Goal: Task Accomplishment & Management: Manage account settings

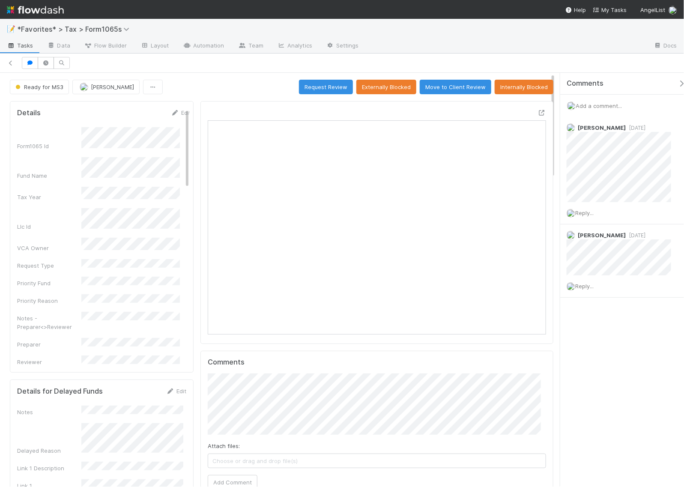
scroll to position [166, 325]
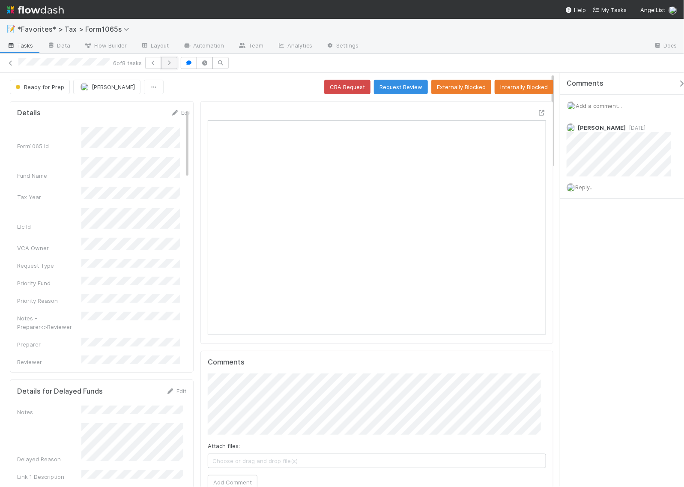
click at [168, 64] on icon "button" at bounding box center [169, 62] width 9 height 5
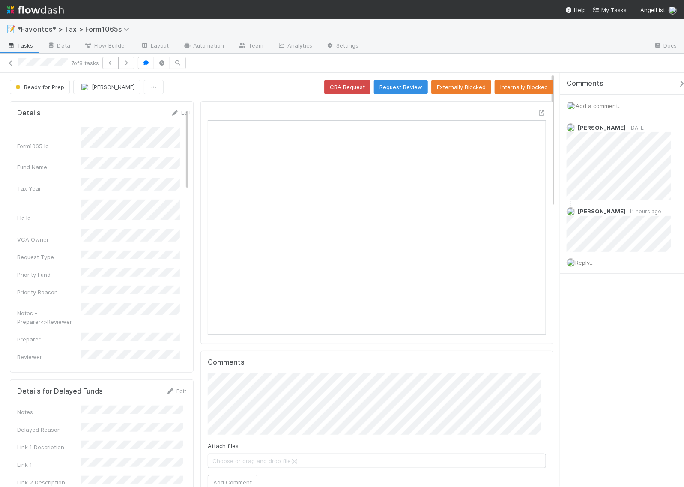
scroll to position [166, 325]
click at [129, 63] on icon "button" at bounding box center [126, 62] width 9 height 5
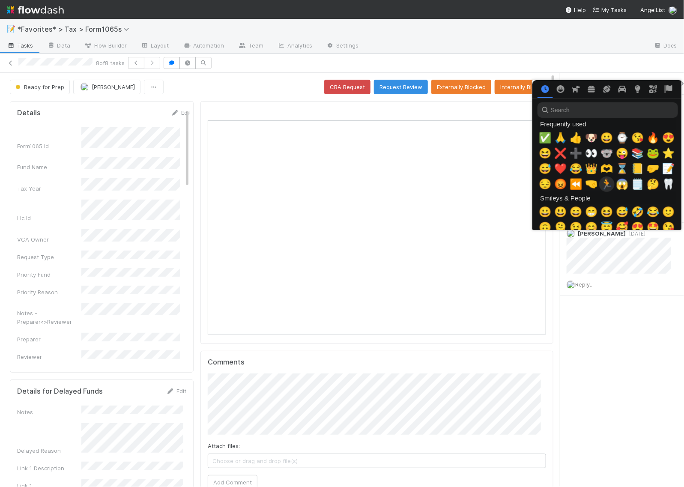
scroll to position [0, 5]
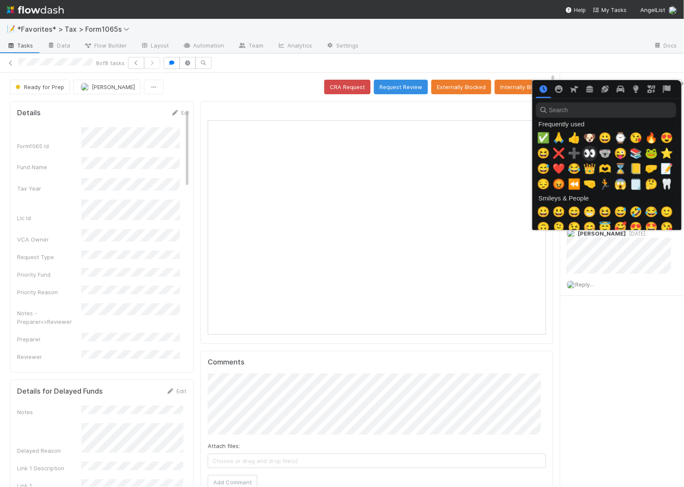
click at [588, 153] on span "👀" at bounding box center [590, 153] width 13 height 12
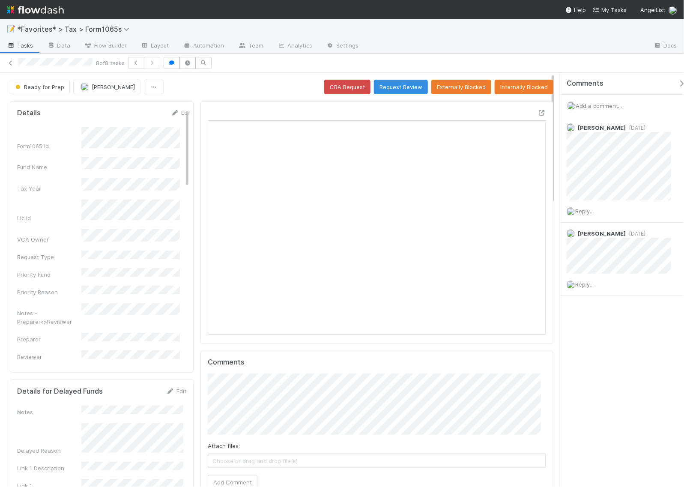
click at [269, 93] on div "Ready for Prep Helen Vo CRA Request Request Review Externally Blocked Internall…" at bounding box center [282, 87] width 544 height 15
click at [538, 114] on icon at bounding box center [542, 113] width 9 height 6
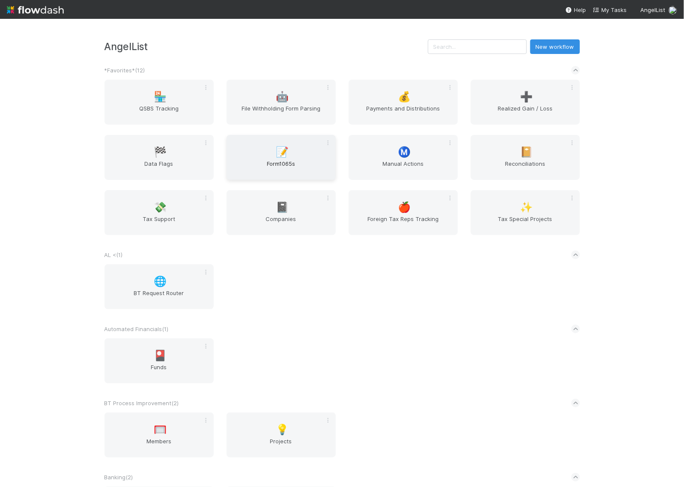
click at [276, 151] on span "📝" at bounding box center [282, 152] width 13 height 11
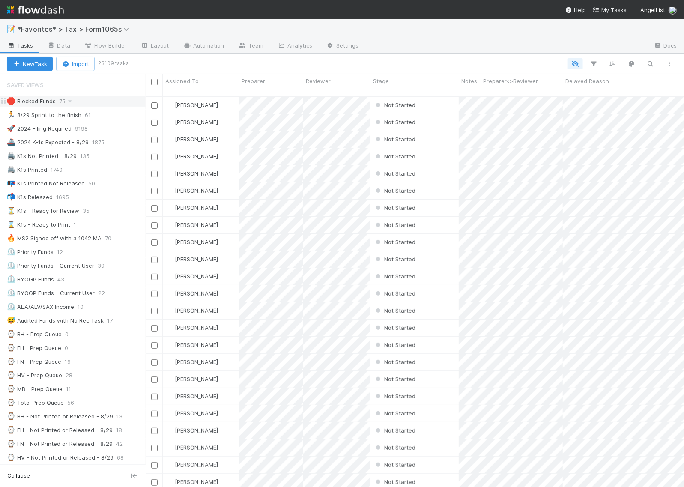
click at [35, 101] on div "🛑 Blocked Funds" at bounding box center [31, 101] width 49 height 11
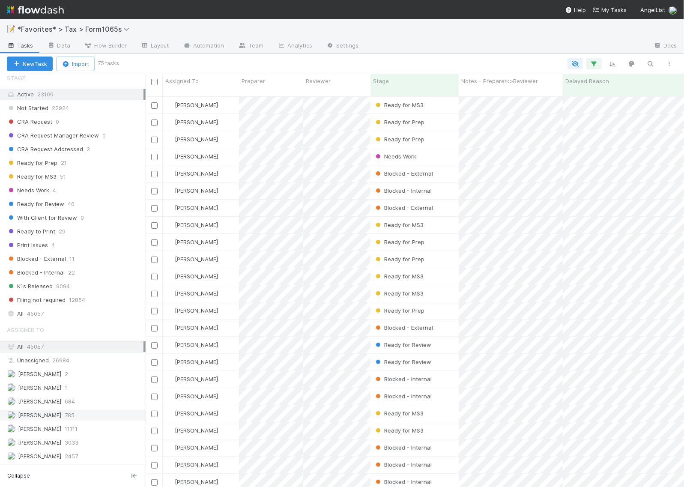
scroll to position [659, 0]
click at [32, 435] on div "Assigned To All 45057 Unassigned 26984 Aana Farooqi 2 Amy Gregorius 1 Blake Hal…" at bounding box center [73, 392] width 146 height 141
click at [30, 442] on span "[PERSON_NAME]" at bounding box center [39, 442] width 43 height 7
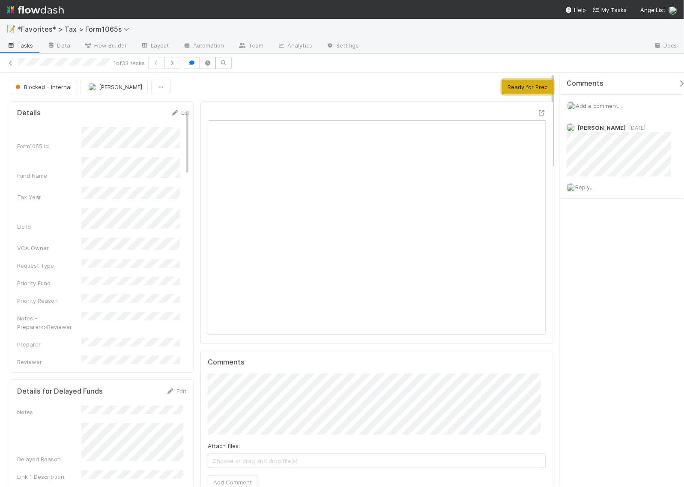
click at [512, 89] on button "Ready for Prep" at bounding box center [527, 87] width 51 height 15
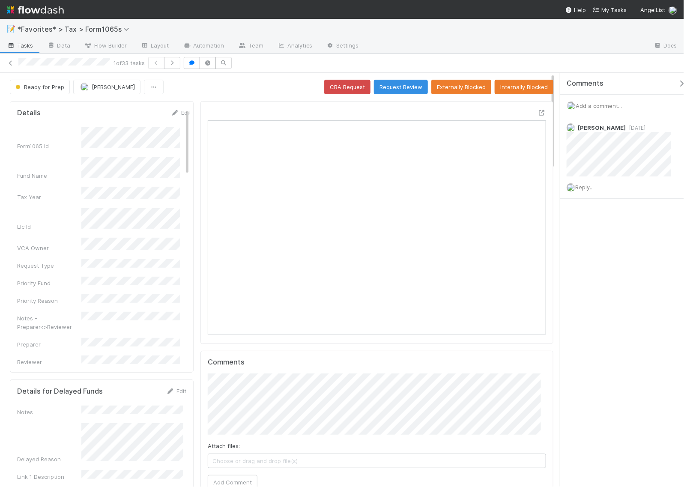
scroll to position [4214, 0]
click at [174, 65] on icon "button" at bounding box center [172, 62] width 9 height 5
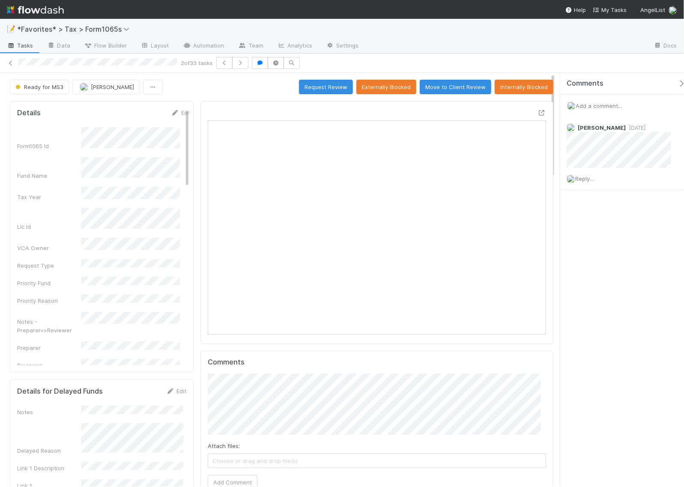
scroll to position [166, 325]
click at [11, 66] on icon at bounding box center [10, 63] width 9 height 6
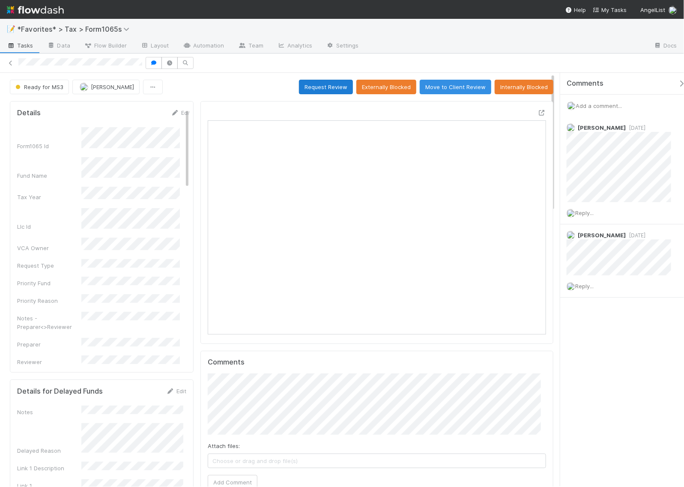
scroll to position [166, 325]
click at [328, 89] on button "Request Review" at bounding box center [326, 87] width 54 height 15
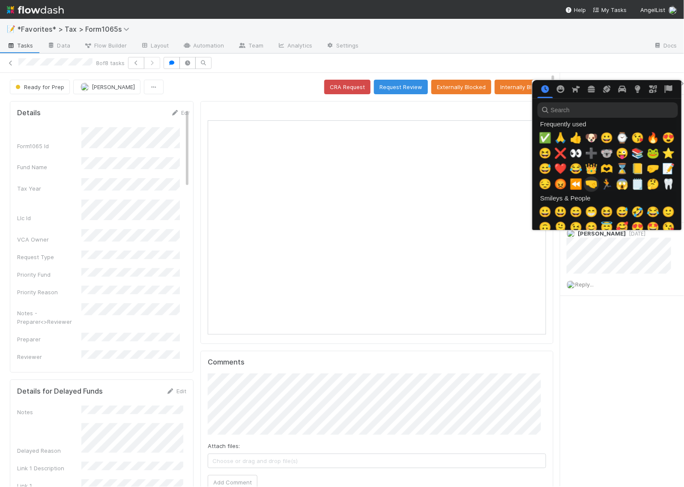
scroll to position [0, 5]
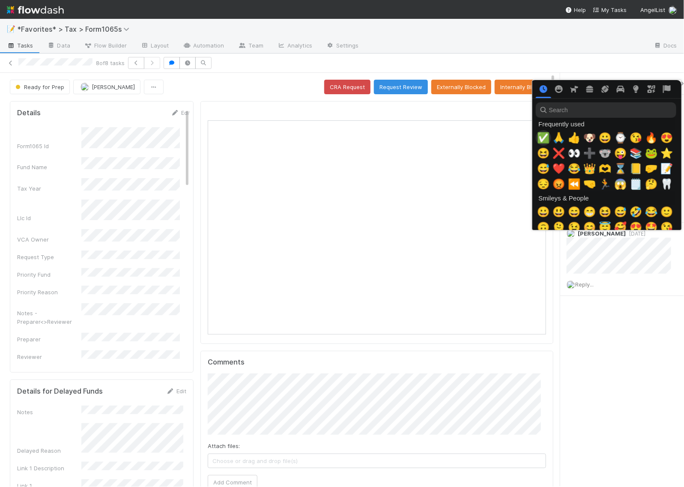
click at [543, 135] on span "✅" at bounding box center [543, 138] width 13 height 12
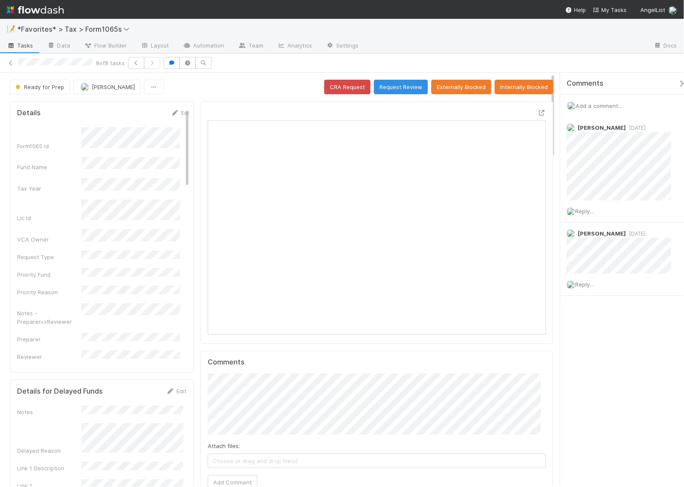
click at [294, 85] on div "Ready for Prep Helen Vo CRA Request Request Review Externally Blocked Internall…" at bounding box center [282, 87] width 544 height 15
click at [405, 89] on button "Request Review" at bounding box center [401, 87] width 54 height 15
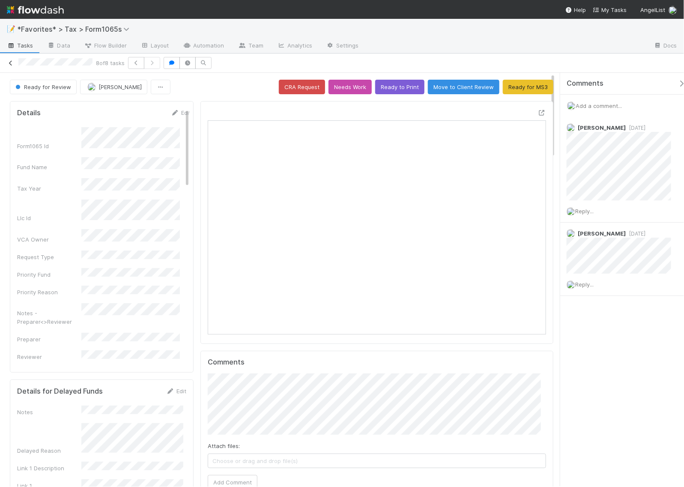
click at [10, 61] on icon at bounding box center [10, 63] width 9 height 6
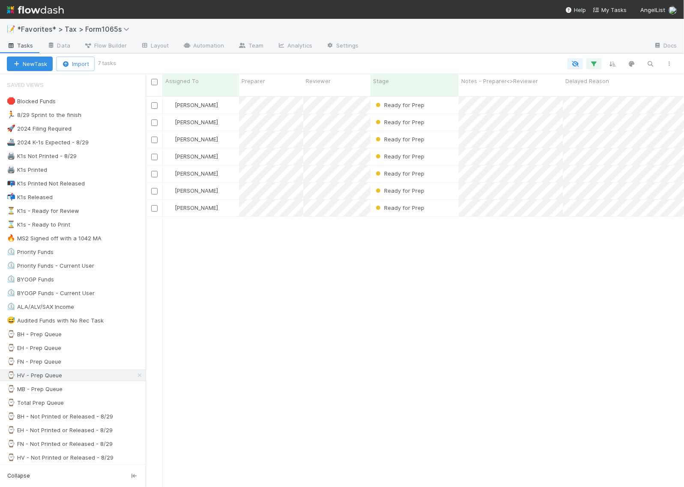
scroll to position [390, 531]
click at [105, 99] on div "🛑 Blocked Funds 75" at bounding box center [76, 101] width 139 height 11
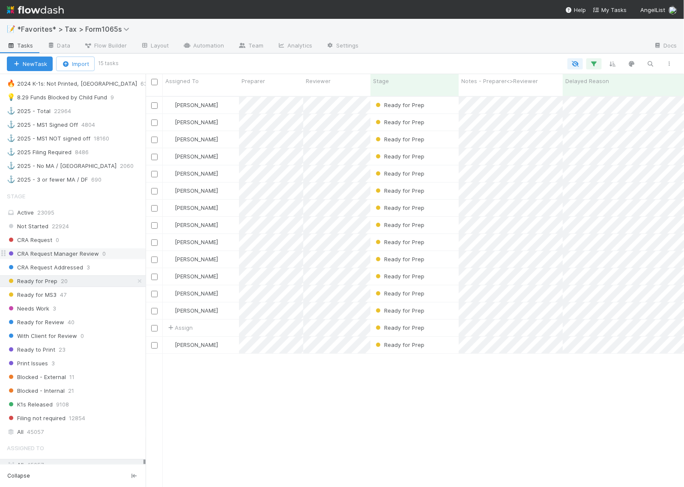
scroll to position [536, 0]
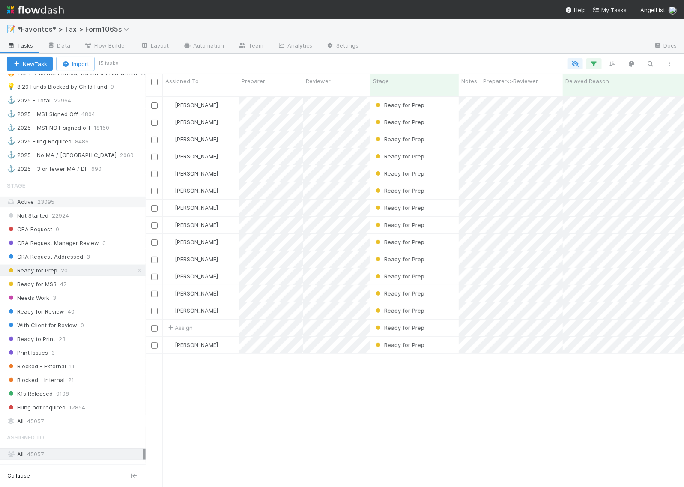
click at [97, 207] on div "Active 23095" at bounding box center [75, 202] width 137 height 11
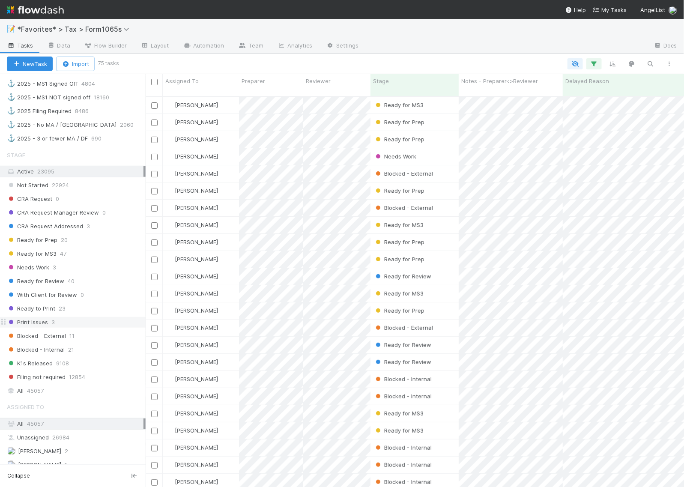
scroll to position [643, 0]
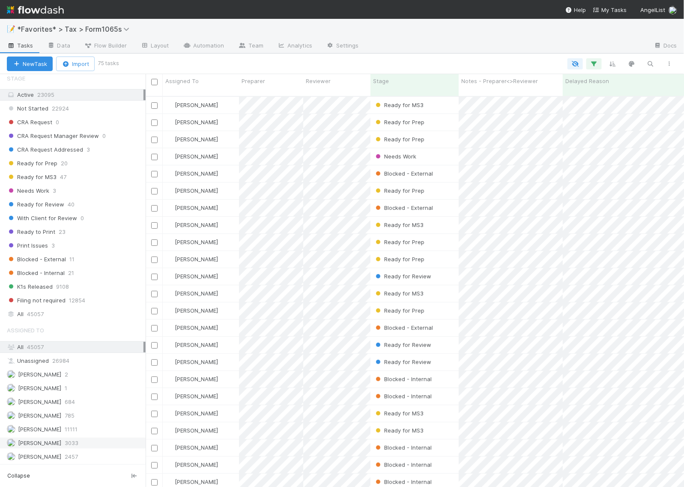
click at [21, 447] on span "[PERSON_NAME]" at bounding box center [39, 443] width 43 height 7
click at [451, 103] on div "Ready for Prep" at bounding box center [415, 105] width 88 height 17
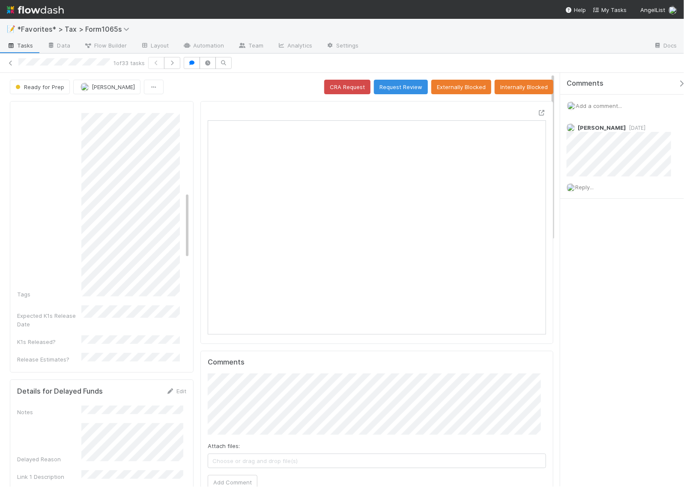
scroll to position [8, 9]
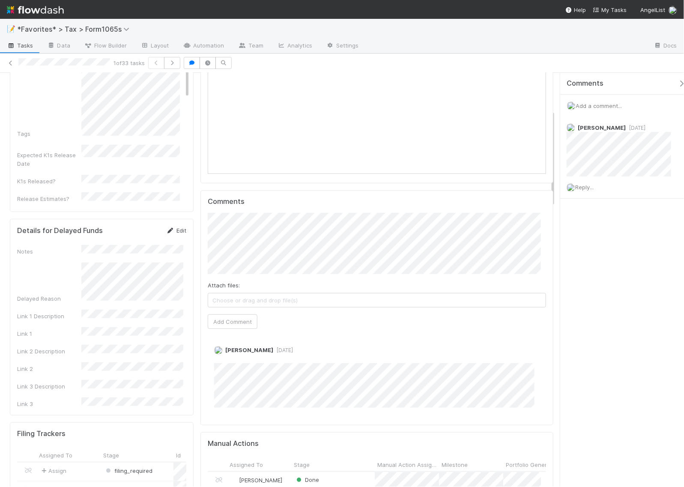
click at [181, 231] on link "Edit" at bounding box center [176, 230] width 20 height 7
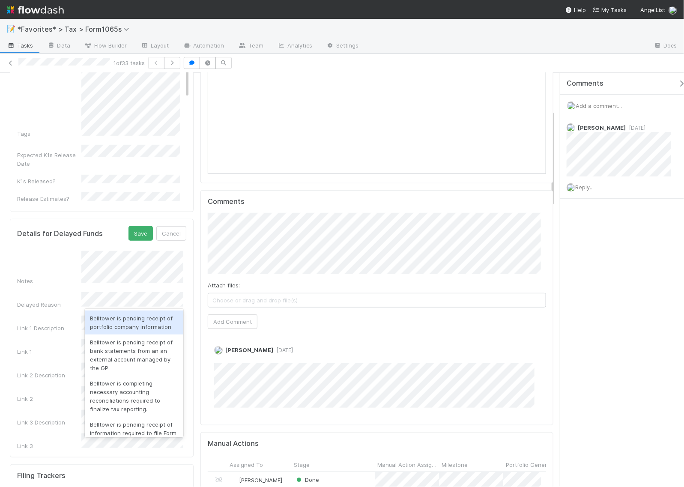
click at [74, 277] on div "Notes" at bounding box center [49, 281] width 64 height 9
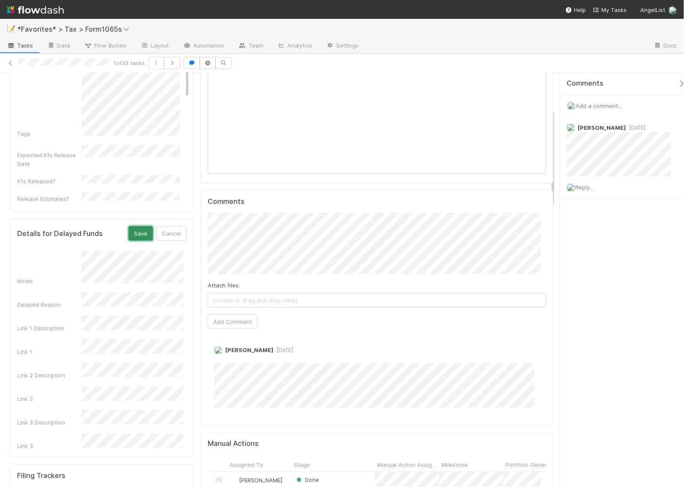
click at [138, 236] on button "Save" at bounding box center [141, 233] width 24 height 15
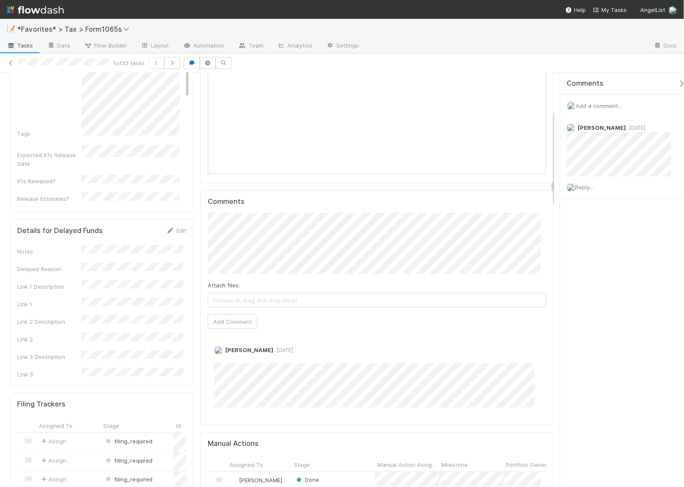
scroll to position [0, 0]
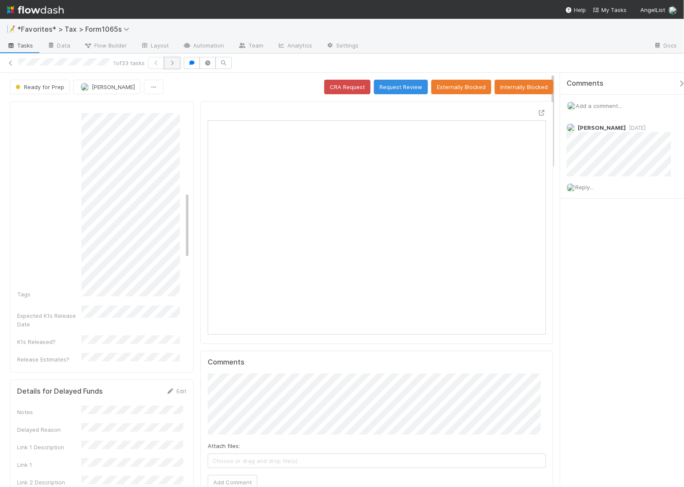
click at [176, 66] on button "button" at bounding box center [172, 63] width 16 height 12
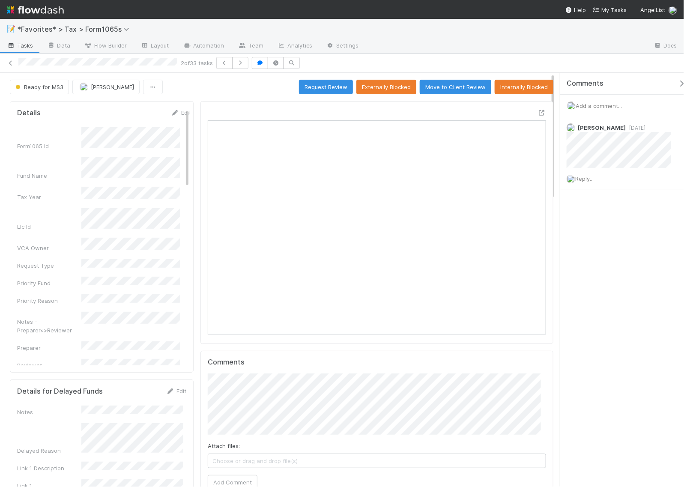
scroll to position [166, 159]
click at [248, 66] on button "button" at bounding box center [240, 63] width 16 height 12
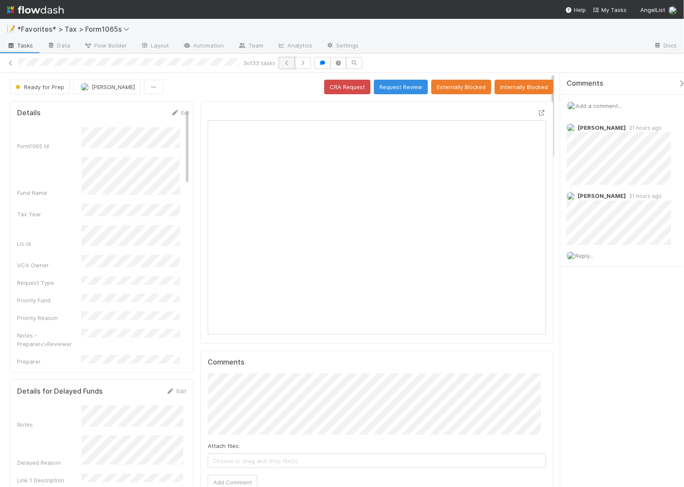
click at [290, 66] on button "button" at bounding box center [287, 63] width 16 height 12
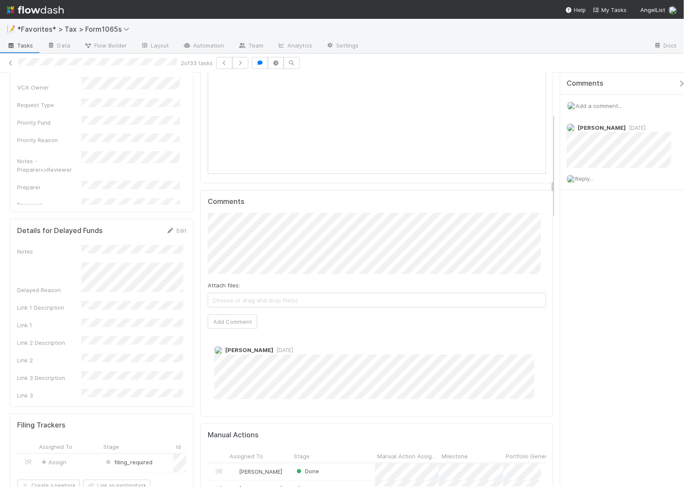
scroll to position [8, 9]
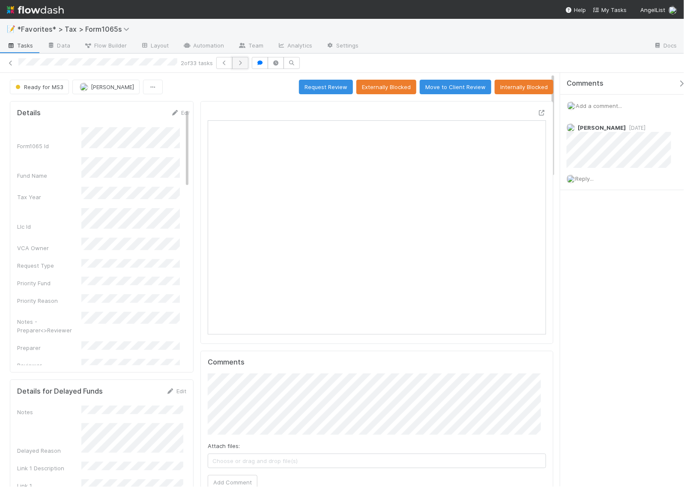
click at [241, 65] on icon "button" at bounding box center [240, 62] width 9 height 5
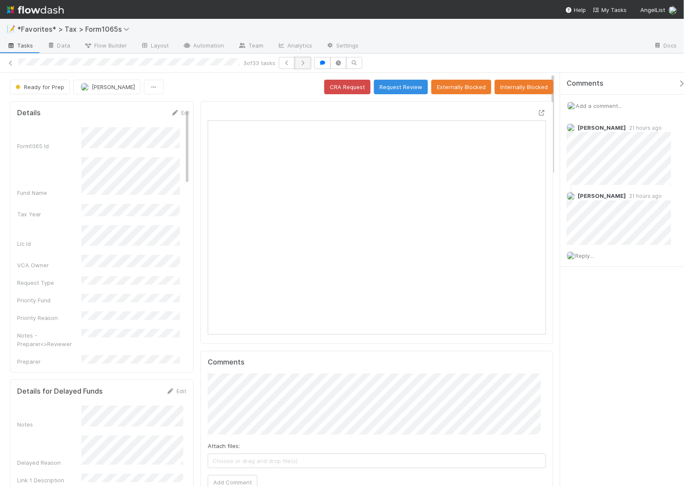
click at [305, 63] on icon "button" at bounding box center [303, 62] width 9 height 5
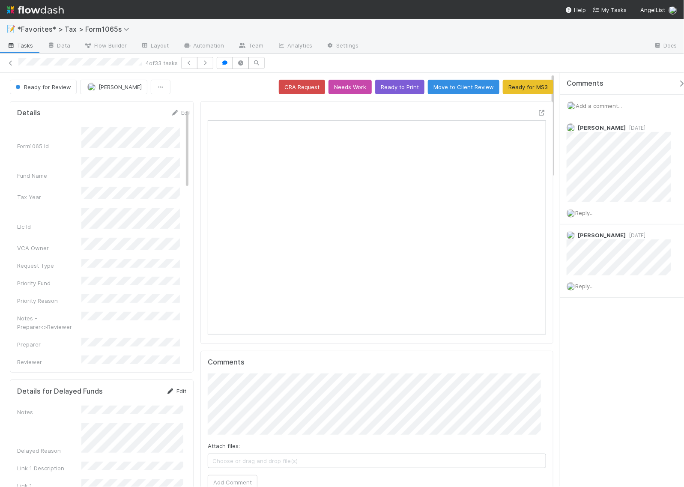
click at [174, 390] on link "Edit" at bounding box center [176, 391] width 20 height 7
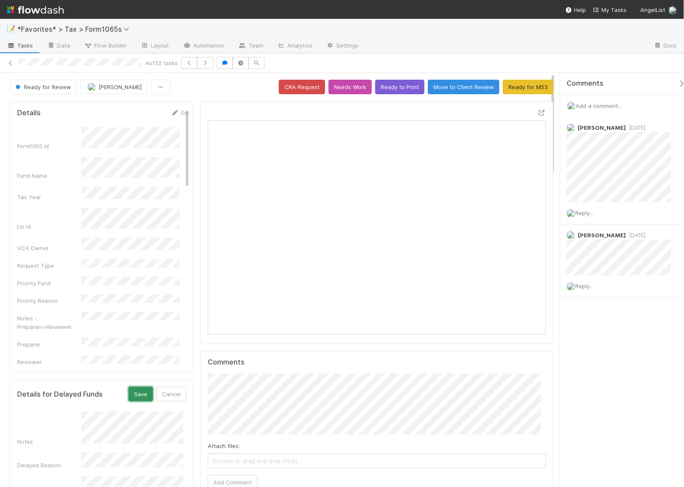
click at [140, 393] on button "Save" at bounding box center [141, 394] width 24 height 15
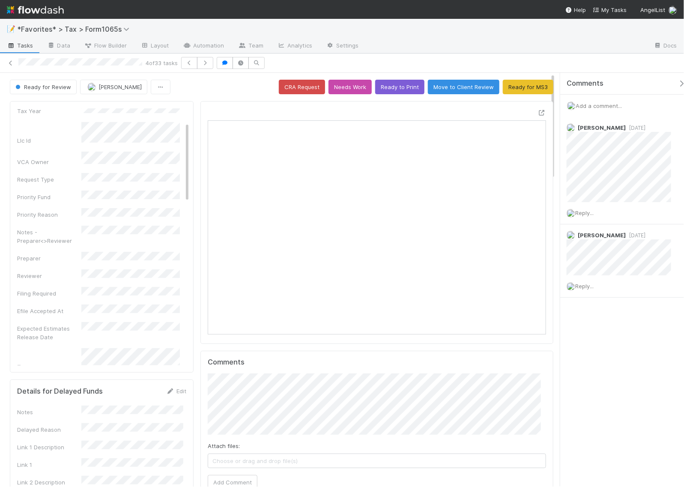
scroll to position [161, 0]
click at [206, 63] on icon "button" at bounding box center [205, 62] width 9 height 5
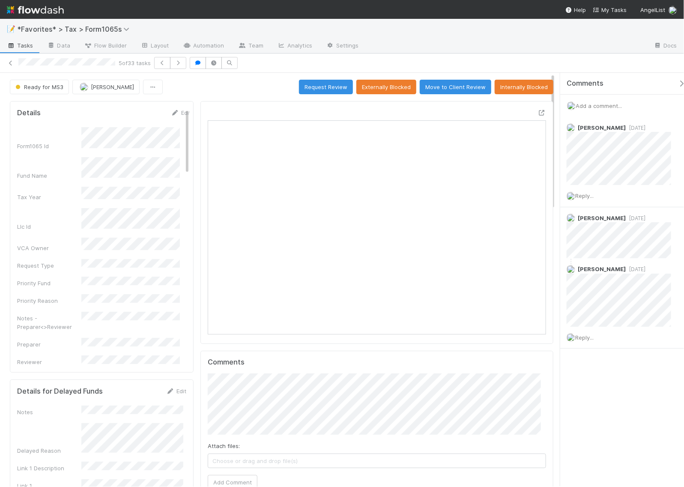
scroll to position [8, 9]
click at [181, 65] on icon "button" at bounding box center [178, 62] width 9 height 5
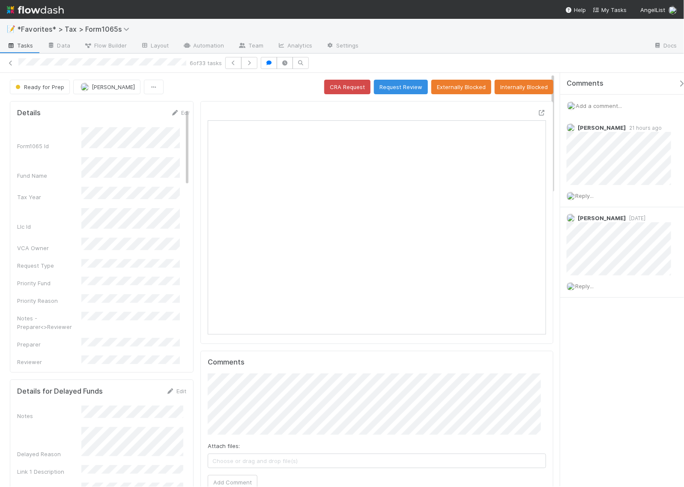
scroll to position [166, 159]
click at [11, 65] on icon at bounding box center [10, 63] width 9 height 6
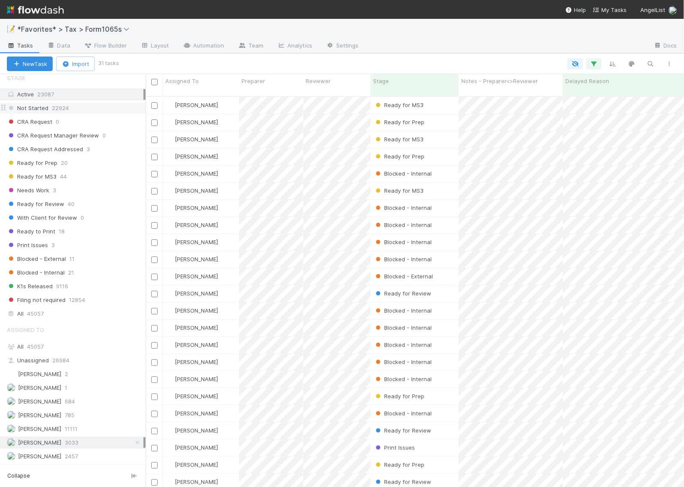
click at [77, 103] on div "Not Started 22924" at bounding box center [76, 108] width 139 height 11
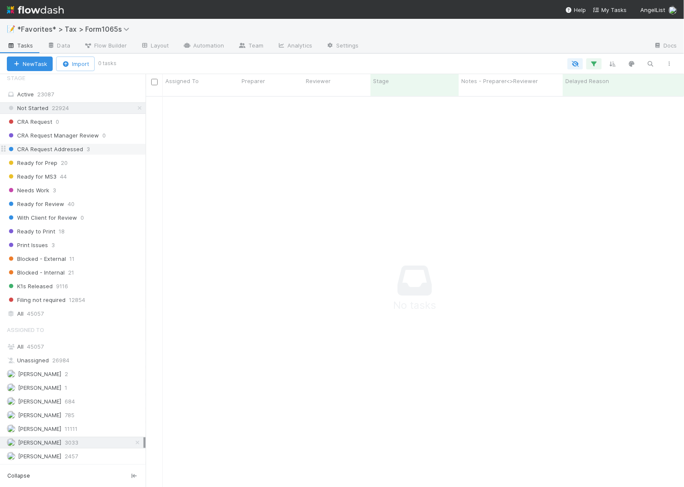
click at [102, 144] on div "CRA Request Addressed 3" at bounding box center [76, 149] width 139 height 11
click at [93, 158] on div "Ready for Prep 20" at bounding box center [76, 163] width 139 height 11
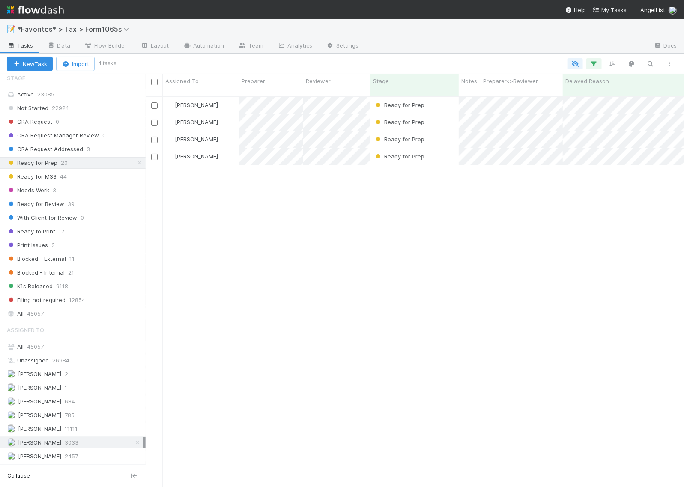
click at [375, 290] on div "Helen Vo Ready for Prep 8/27/25, 10:05:07 PM 68 35 0 3 1 0 38 9 Helen Vo Ready …" at bounding box center [415, 296] width 539 height 398
click at [28, 186] on span "Needs Work" at bounding box center [28, 190] width 42 height 11
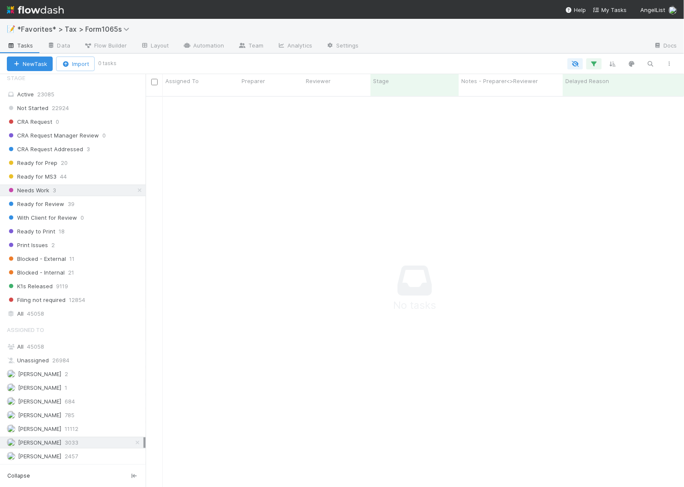
scroll to position [382, 523]
click at [42, 254] on span "Blocked - External" at bounding box center [36, 259] width 59 height 11
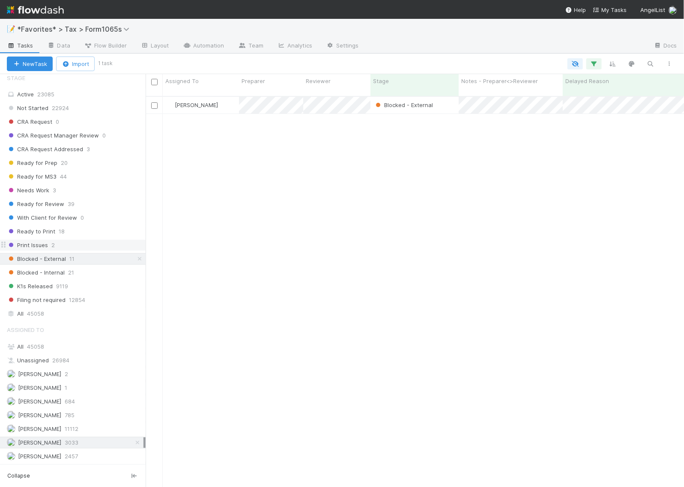
scroll to position [390, 531]
click at [426, 198] on div "Helen Vo Blocked - External 8/27/25, 9:48:13 PM 25 6 0 2 1 0 13 2" at bounding box center [415, 296] width 539 height 398
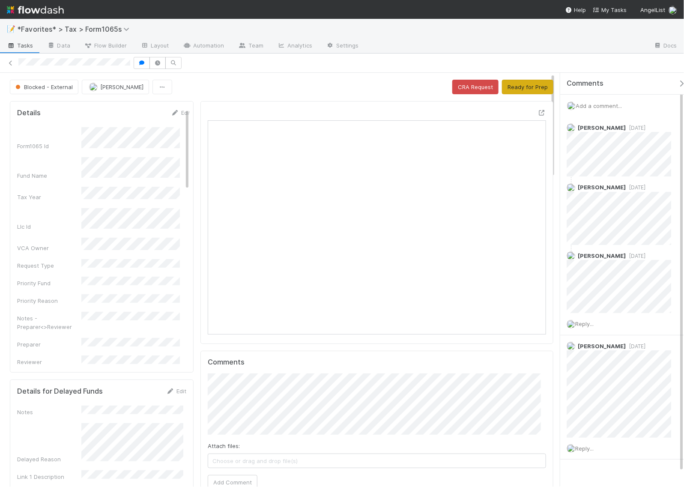
scroll to position [166, 158]
click at [525, 90] on button "Ready for Prep" at bounding box center [527, 87] width 51 height 15
click at [189, 91] on div "Blocked - External Helen Vo Loading..." at bounding box center [282, 87] width 544 height 15
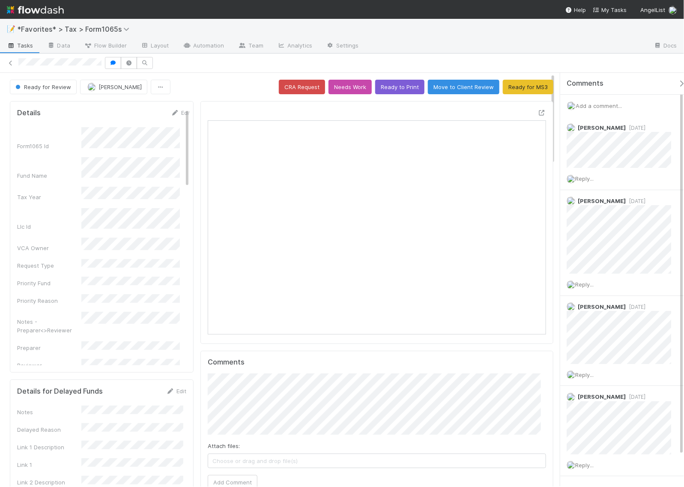
scroll to position [8, 9]
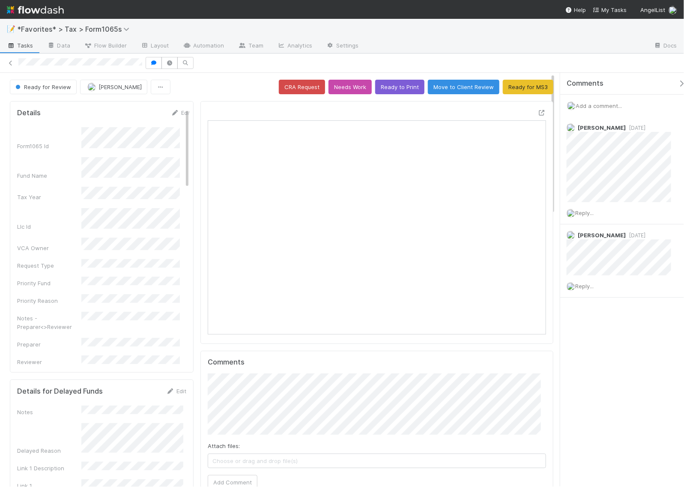
scroll to position [166, 325]
click at [538, 112] on icon at bounding box center [542, 113] width 9 height 6
click at [538, 111] on icon at bounding box center [542, 113] width 9 height 6
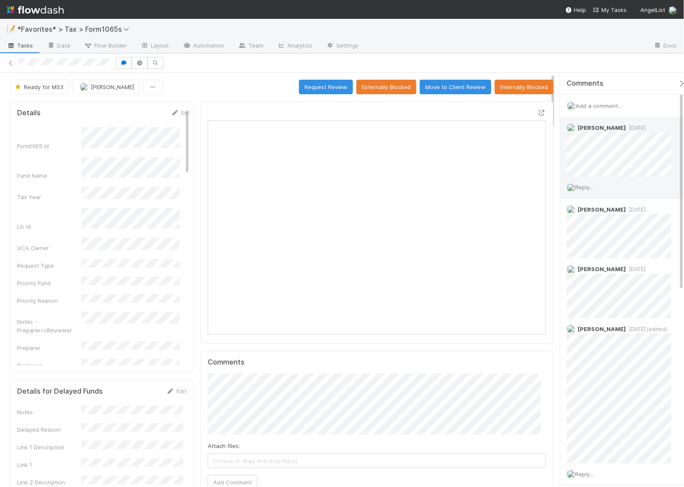
scroll to position [166, 325]
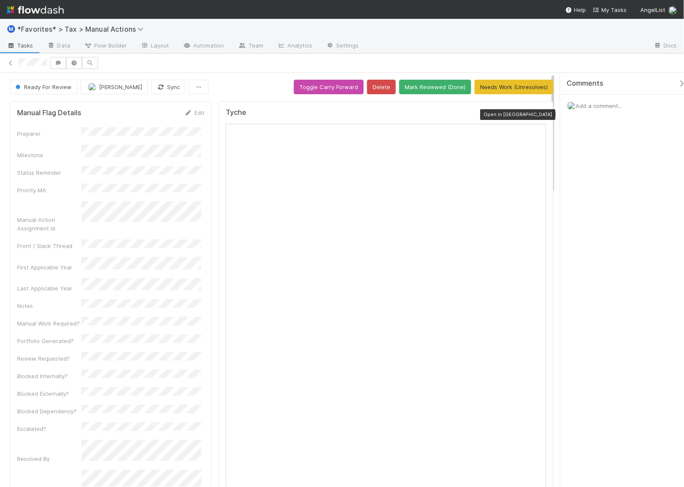
click at [538, 116] on icon at bounding box center [542, 115] width 9 height 6
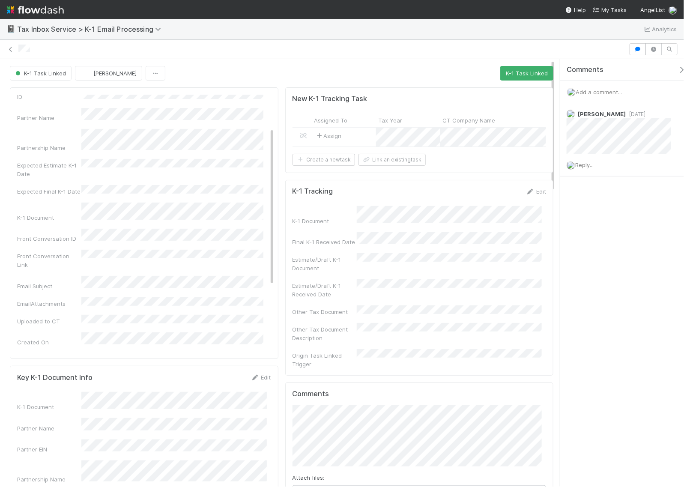
scroll to position [54, 0]
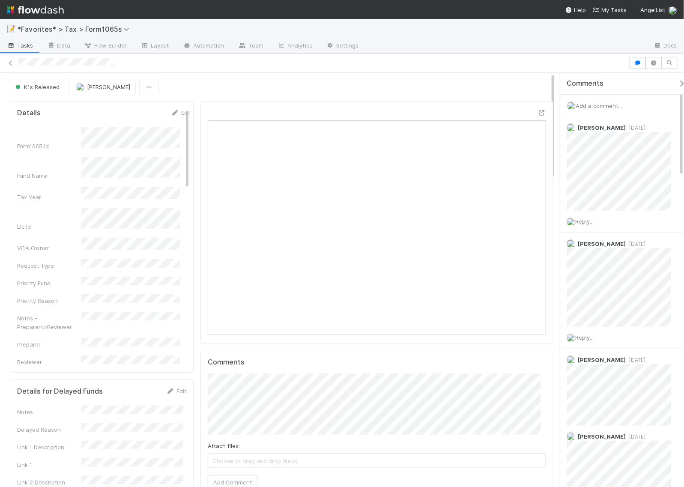
scroll to position [166, 325]
